Goal: Information Seeking & Learning: Learn about a topic

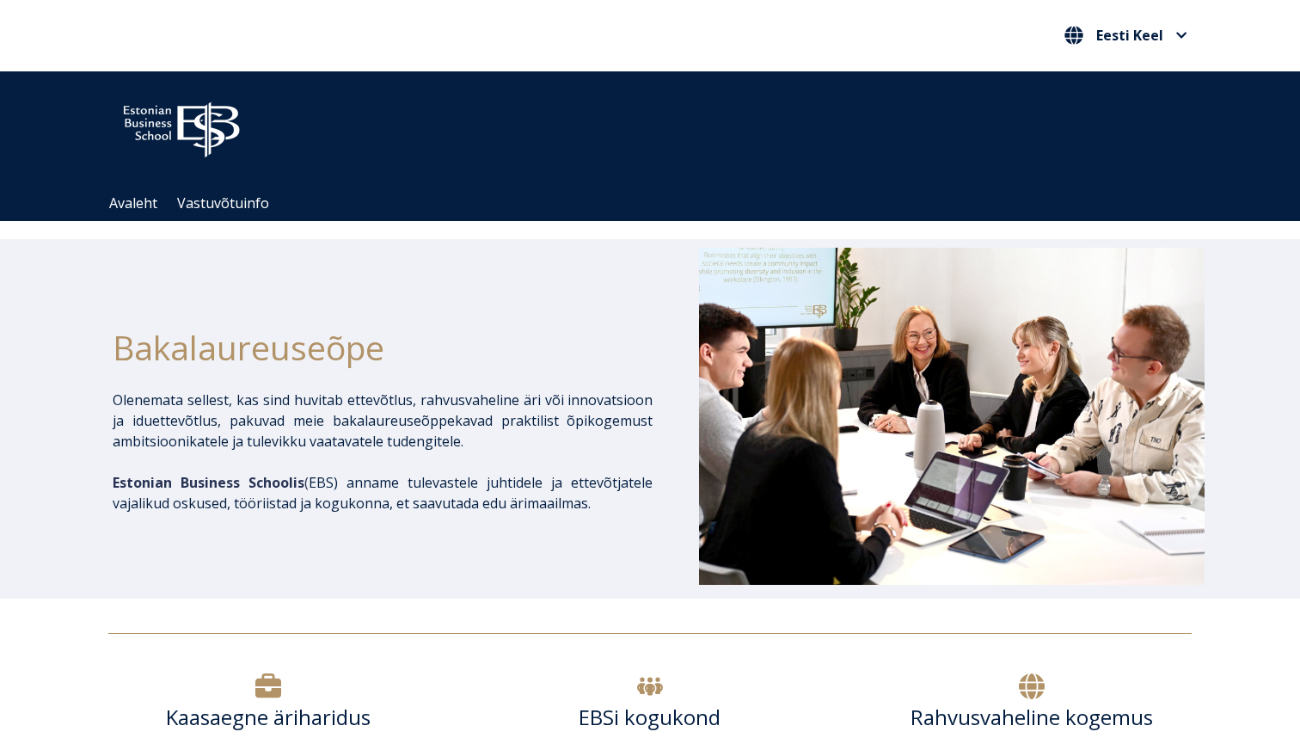
click at [215, 147] on img at bounding box center [181, 126] width 146 height 74
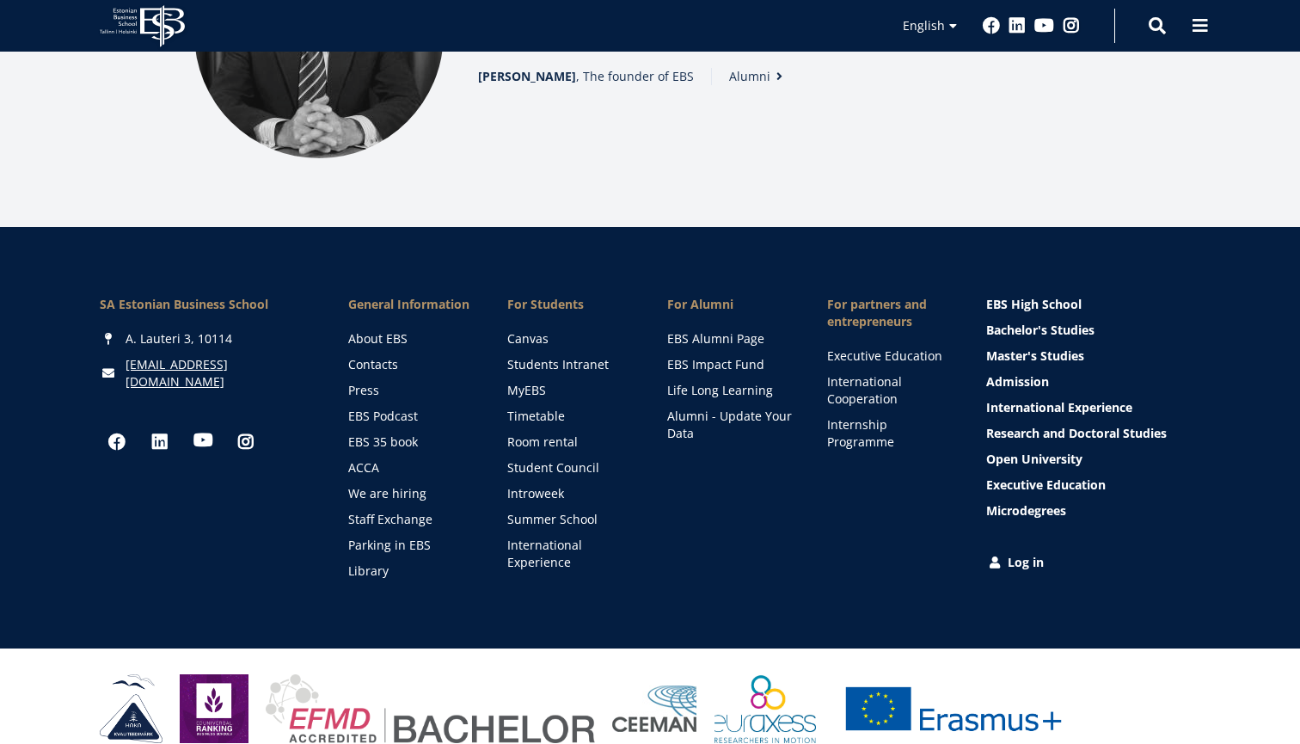
scroll to position [2460, 0]
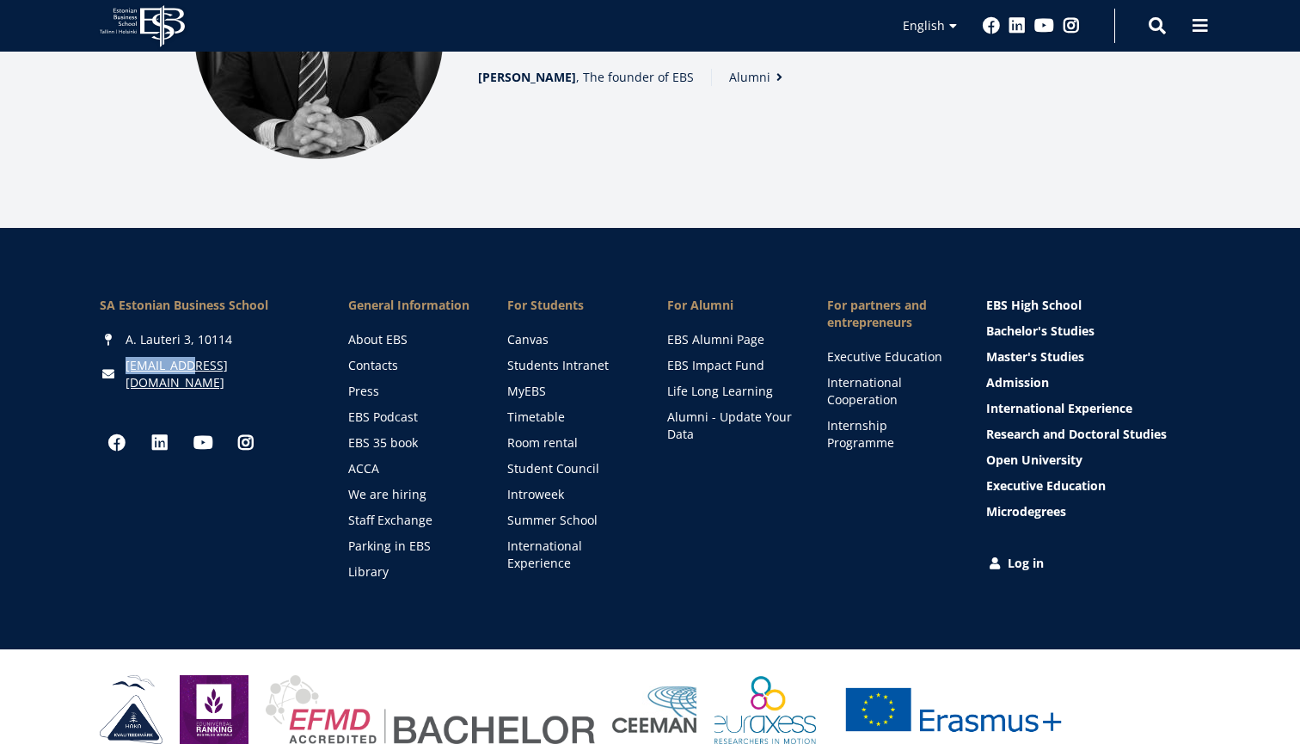
drag, startPoint x: 127, startPoint y: 356, endPoint x: 200, endPoint y: 337, distance: 74.7
click at [200, 337] on div "SA [GEOGRAPHIC_DATA] [PERSON_NAME] 3, 10114 [EMAIL_ADDRESS][DOMAIN_NAME] Social…" at bounding box center [207, 439] width 214 height 284
copy link "[EMAIL_ADDRESS][DOMAIN_NAME]"
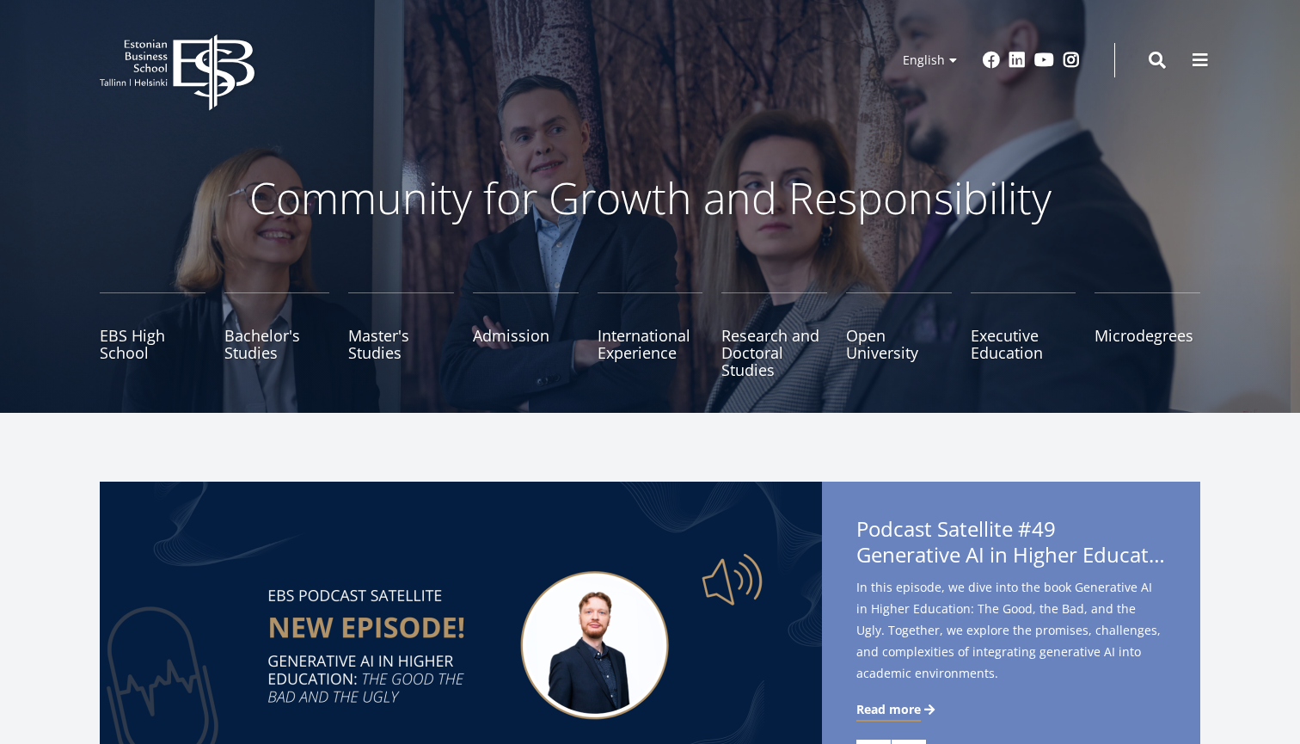
scroll to position [0, 0]
click at [176, 77] on icon at bounding box center [213, 72] width 81 height 77
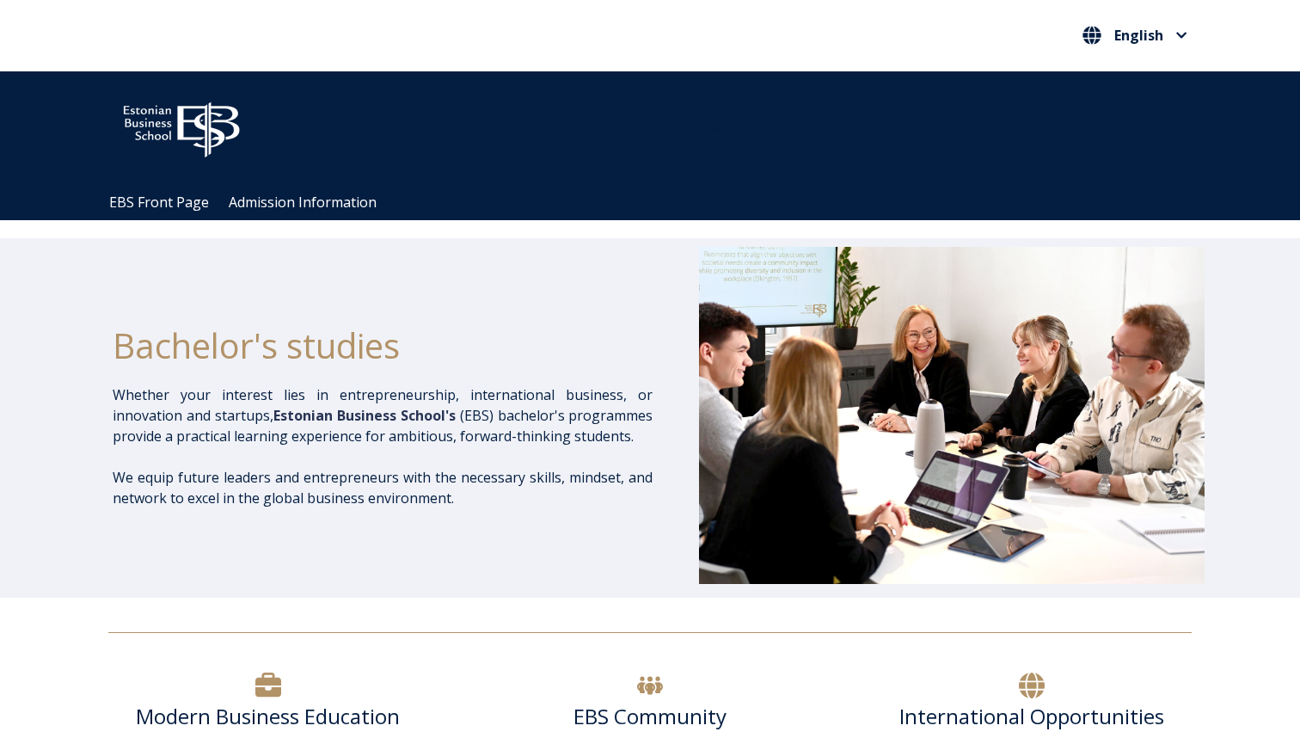
click at [1163, 52] on div "Open main menu Close main menu English Eesti Keel English" at bounding box center [650, 36] width 1118 height 70
click at [1163, 41] on span "English" at bounding box center [1139, 35] width 47 height 14
click at [1145, 96] on li "English" at bounding box center [1135, 117] width 114 height 45
click at [1140, 65] on link "Eesti Keel" at bounding box center [1135, 72] width 79 height 28
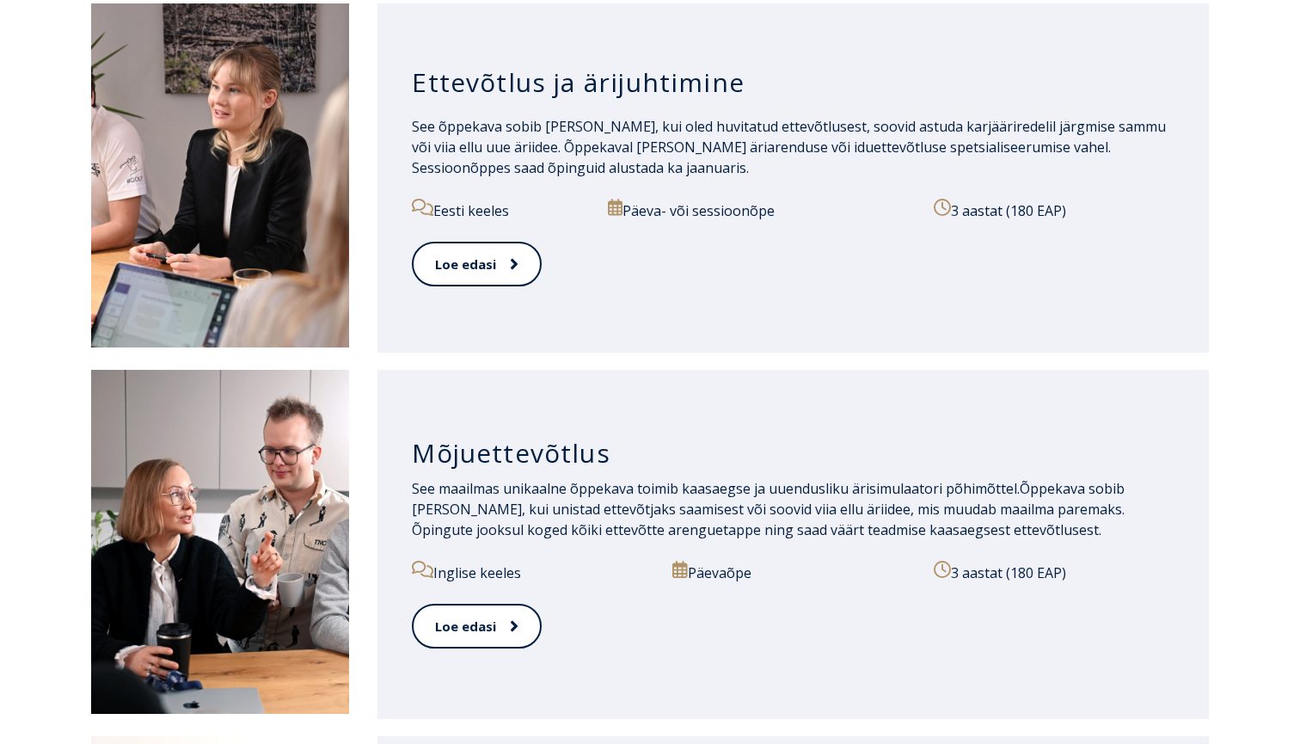
scroll to position [1304, 0]
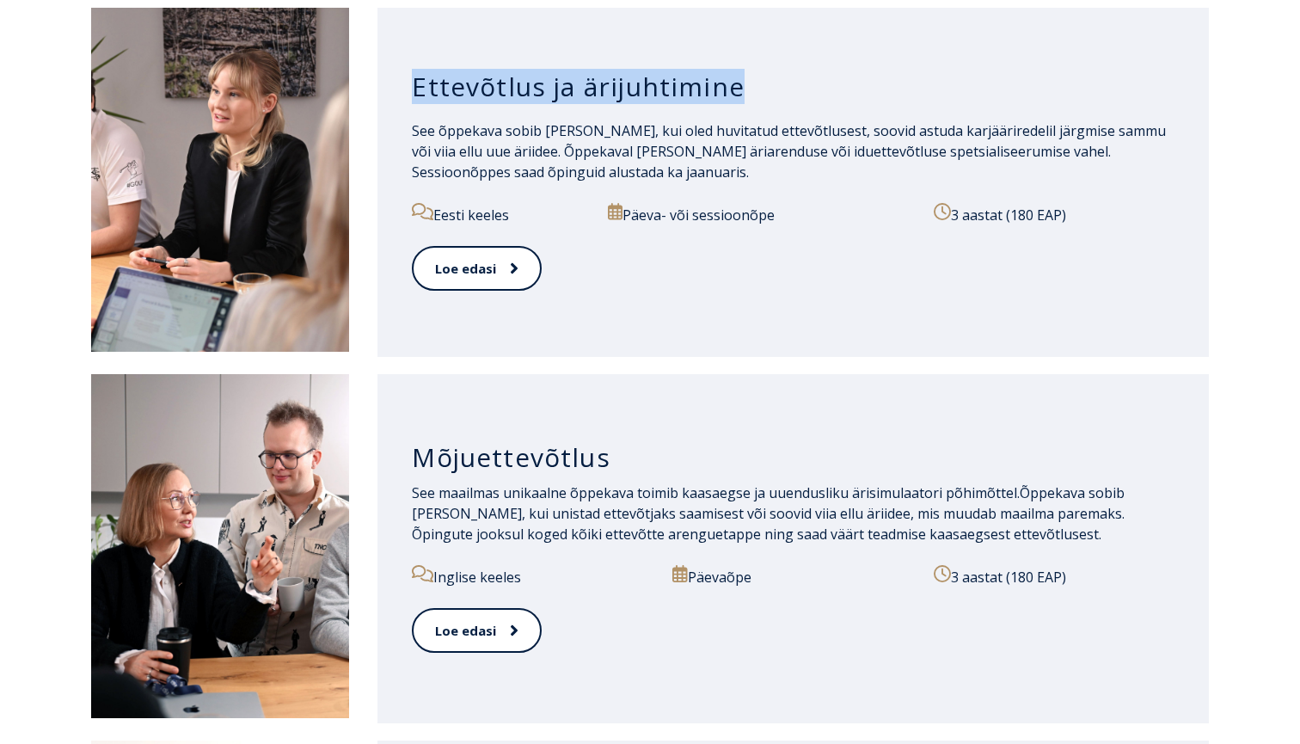
drag, startPoint x: 409, startPoint y: 83, endPoint x: 793, endPoint y: 91, distance: 384.5
click at [793, 91] on div "Ettevõtlus ja ärijuhtimine See õppekava sobib Sulle, kui oled huvitatud ettevõt…" at bounding box center [794, 182] width 832 height 349
copy h3 "Ettevõtlus ja ärijuhtimine"
